Goal: Complete application form

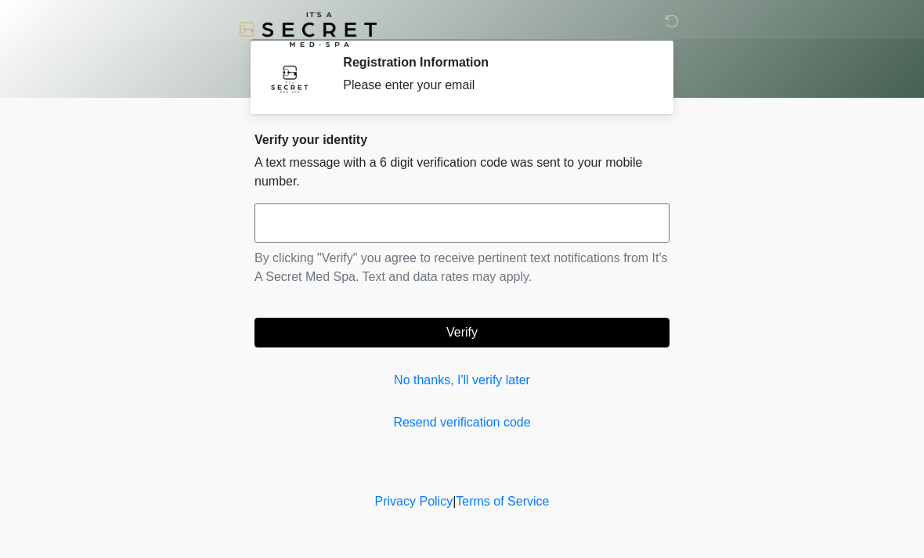
click at [441, 237] on input "text" at bounding box center [461, 223] width 415 height 39
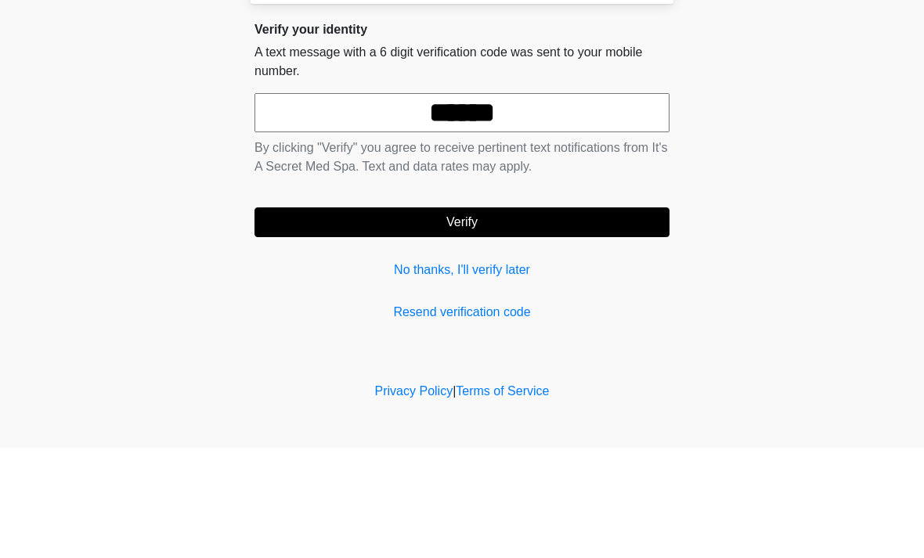
type input "******"
click at [766, 153] on body "‎ ‎ Registration Information Please enter your email Please connect to Wi-Fi no…" at bounding box center [462, 279] width 924 height 558
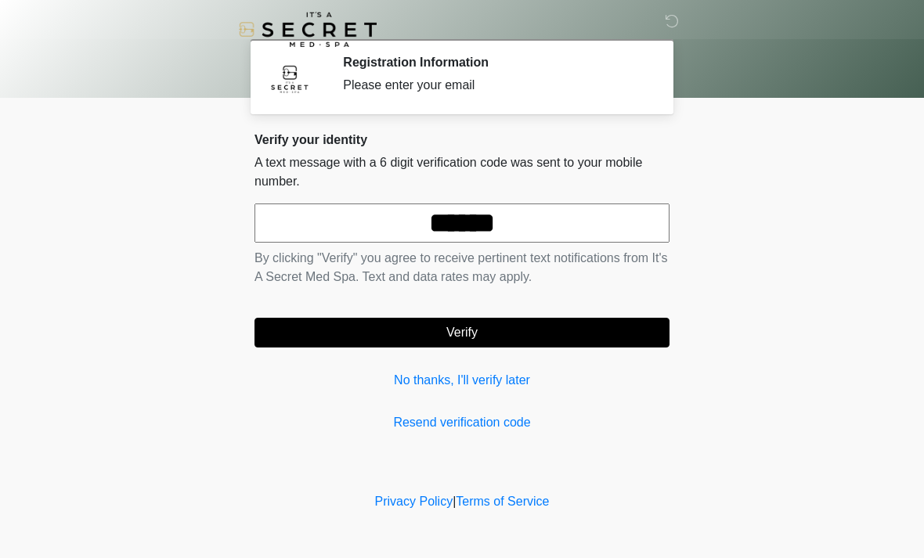
click at [488, 337] on button "Verify" at bounding box center [461, 333] width 415 height 30
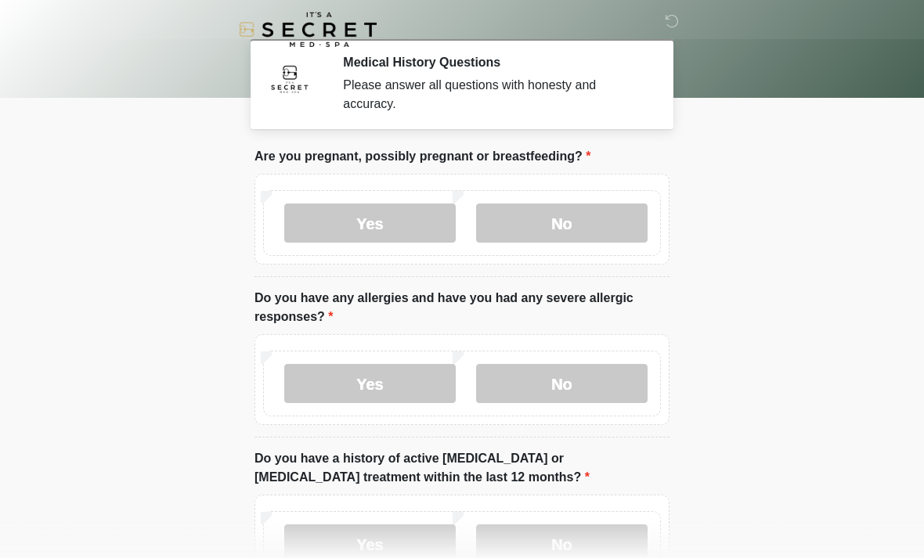
click at [561, 222] on label "No" at bounding box center [561, 223] width 171 height 39
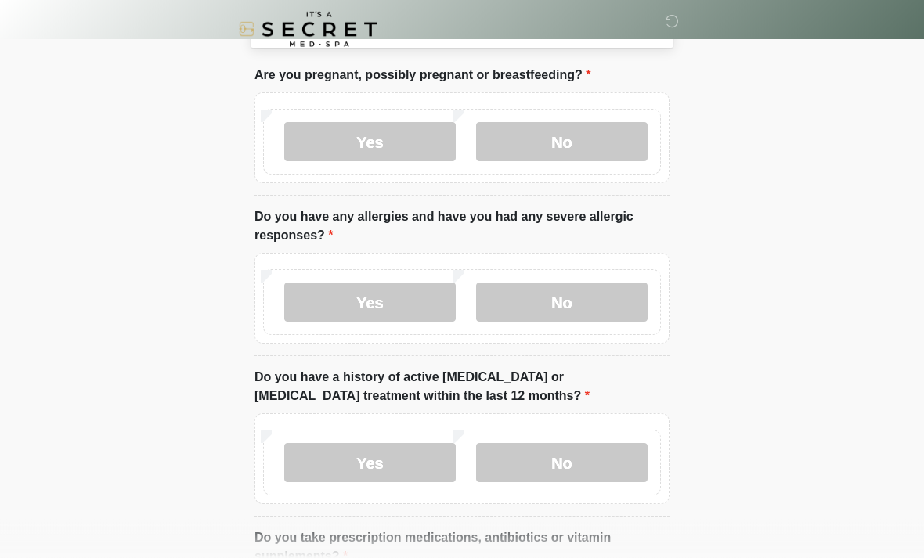
scroll to position [81, 0]
click at [563, 312] on label "No" at bounding box center [561, 302] width 171 height 39
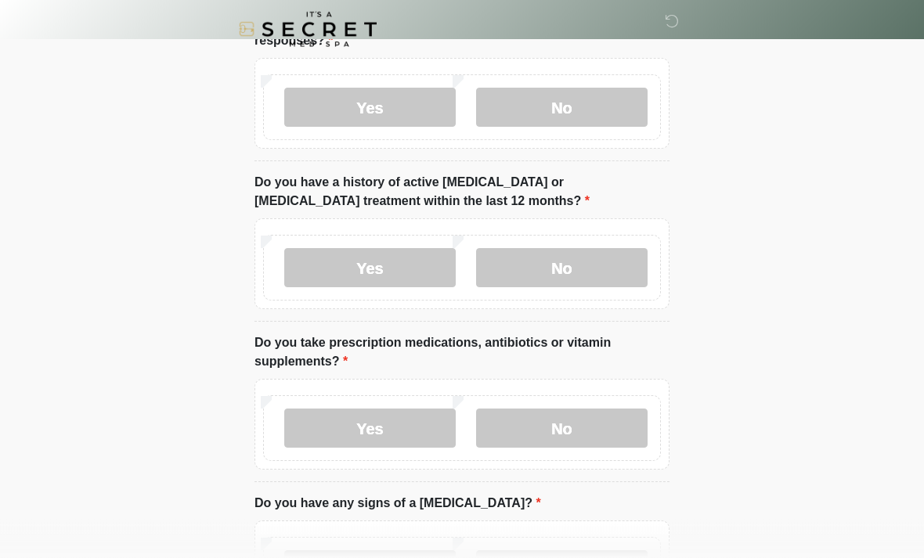
click at [583, 272] on label "No" at bounding box center [561, 268] width 171 height 39
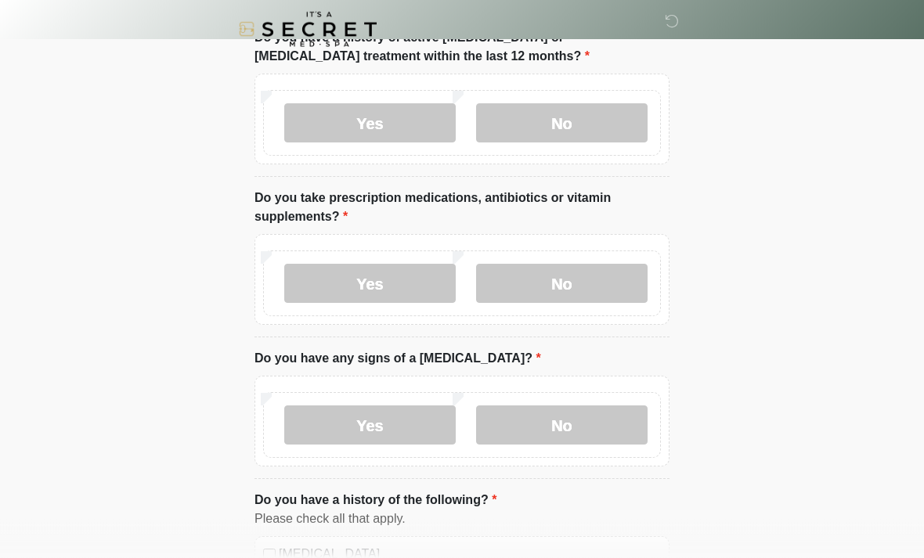
scroll to position [420, 0]
click at [410, 283] on label "Yes" at bounding box center [369, 284] width 171 height 39
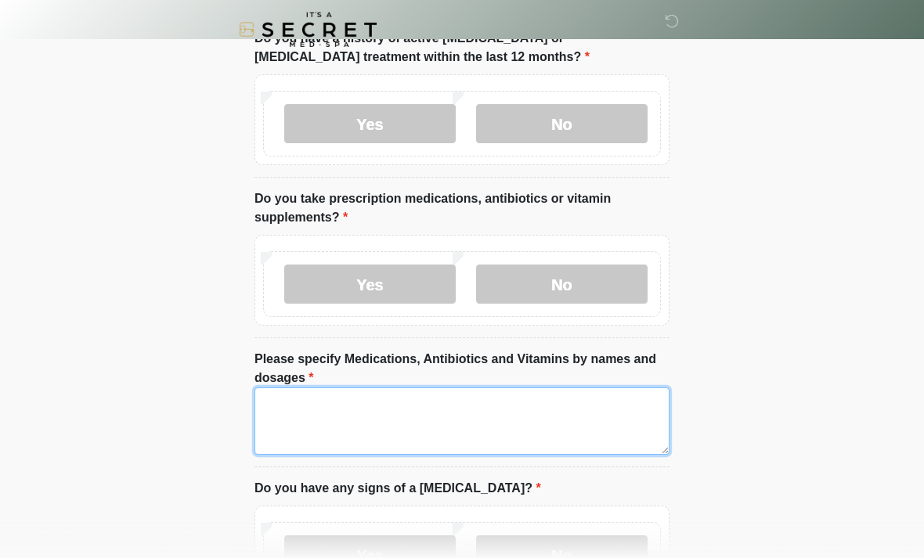
click at [381, 393] on textarea "Please specify Medications, Antibiotics and Vitamins by names and dosages" at bounding box center [461, 420] width 415 height 67
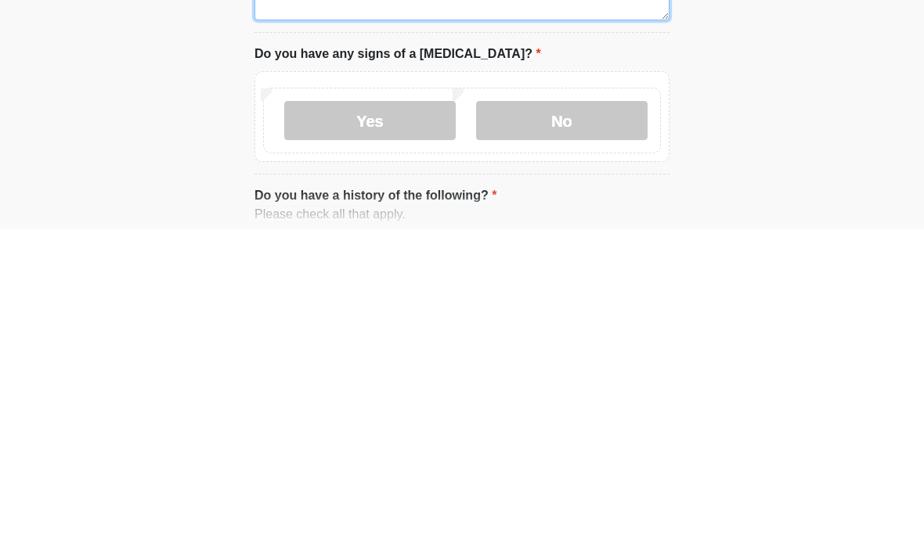
type textarea "**********"
click at [598, 430] on label "No" at bounding box center [561, 449] width 171 height 39
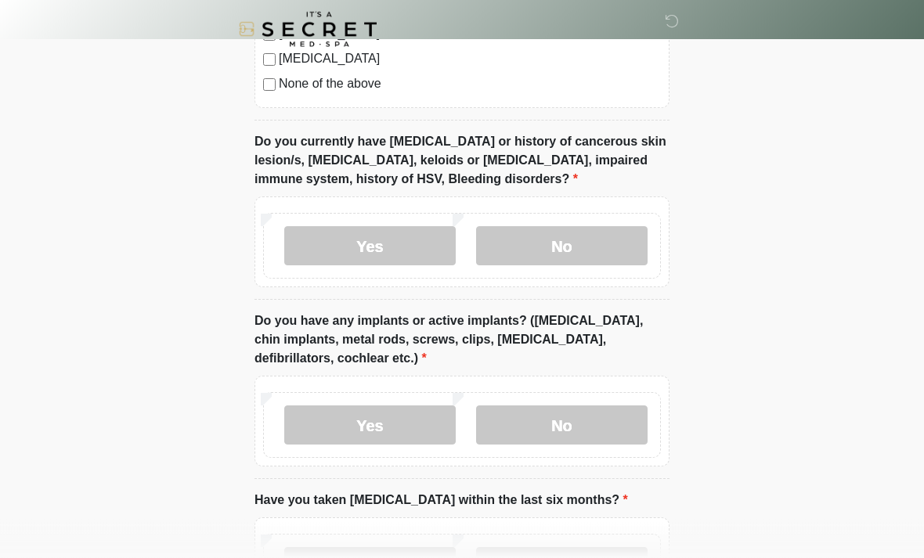
scroll to position [1296, 0]
click at [561, 246] on label "No" at bounding box center [561, 245] width 171 height 39
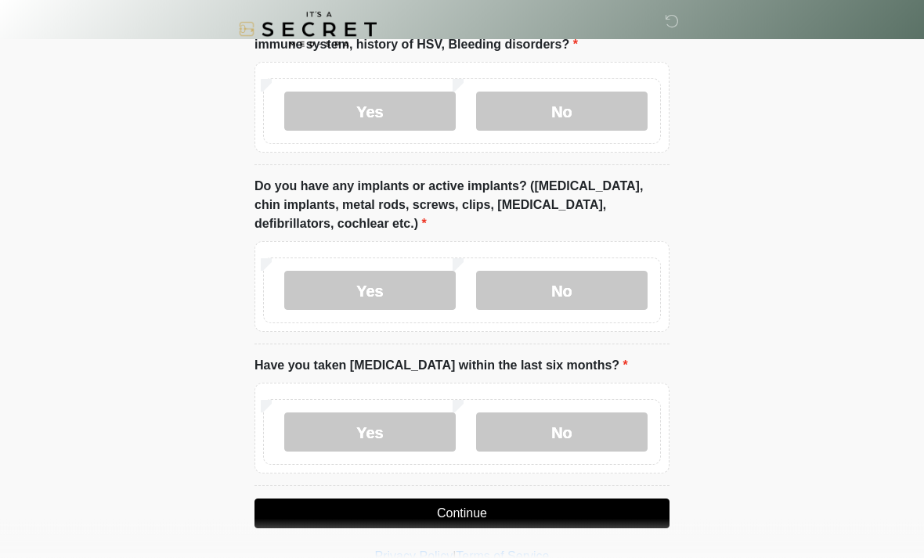
scroll to position [1432, 0]
click at [566, 289] on label "No" at bounding box center [561, 289] width 171 height 39
click at [580, 431] on label "No" at bounding box center [561, 431] width 171 height 39
click at [479, 510] on button "Continue" at bounding box center [461, 513] width 415 height 30
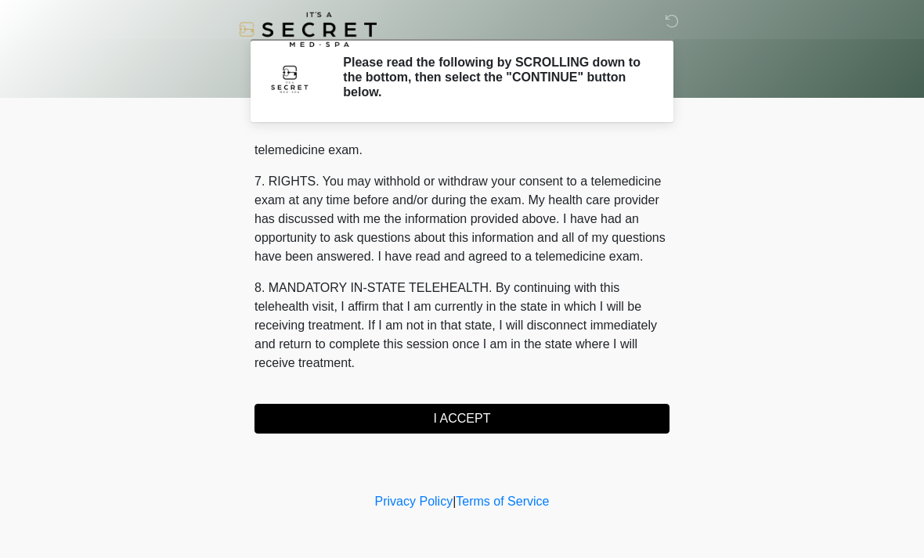
scroll to position [663, 0]
click at [495, 415] on button "I ACCEPT" at bounding box center [461, 419] width 415 height 30
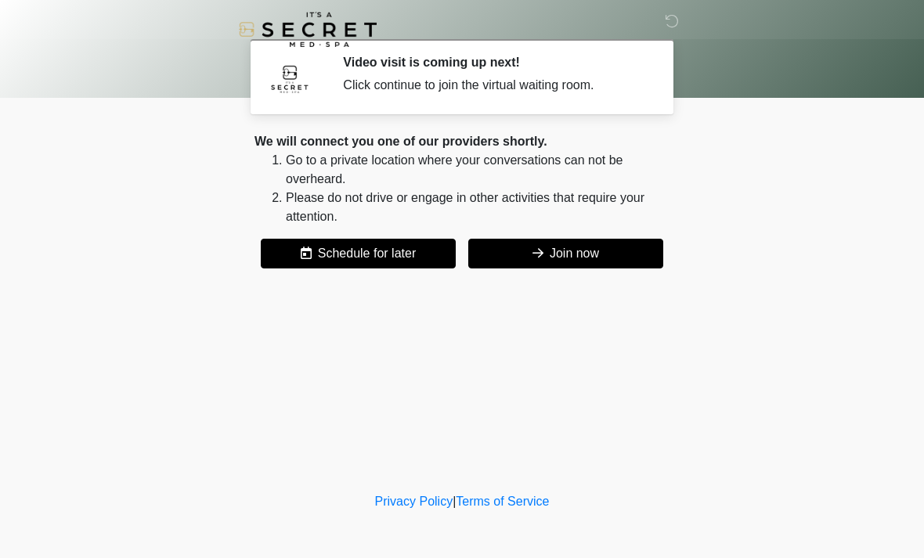
click at [570, 258] on button "Join now" at bounding box center [565, 254] width 195 height 30
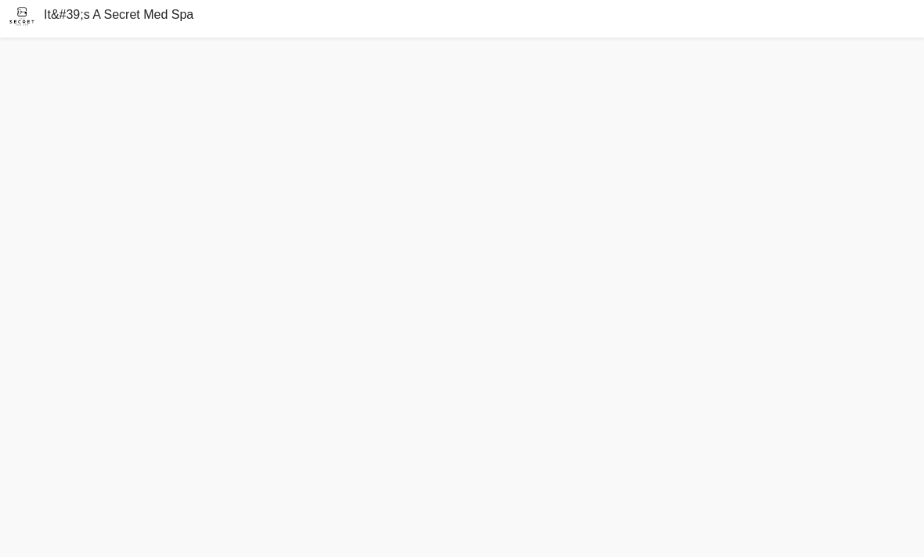
scroll to position [9, 0]
